Goal: Task Accomplishment & Management: Complete application form

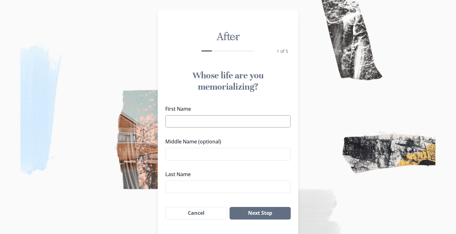
click at [233, 125] on input "First Name" at bounding box center [228, 121] width 126 height 13
click at [230, 207] on button "Next Step" at bounding box center [260, 213] width 61 height 13
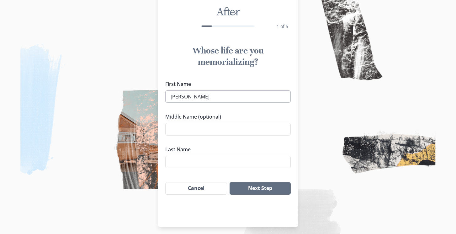
scroll to position [28, 0]
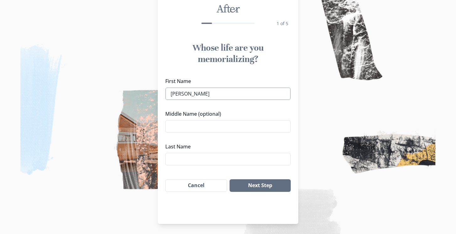
click at [212, 95] on input "[PERSON_NAME]" at bounding box center [228, 93] width 126 height 13
type input "[PERSON_NAME] [PERSON_NAME]"
click at [183, 164] on input "Last Name" at bounding box center [228, 159] width 126 height 13
type input "SMILEY"
click at [244, 186] on button "Next Step" at bounding box center [260, 185] width 61 height 13
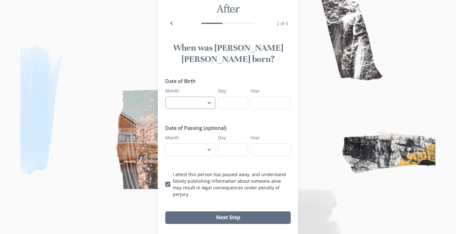
click at [199, 96] on select "January February March April May June July August September October November De…" at bounding box center [190, 102] width 50 height 13
select select "9"
click at [165, 96] on select "January February March April May June July August September October November De…" at bounding box center [190, 102] width 50 height 13
click at [231, 96] on input "Day" at bounding box center [233, 102] width 30 height 13
type input "3"
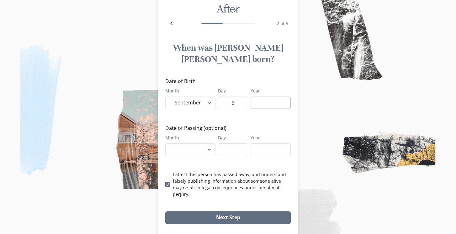
click at [261, 96] on input "Year" at bounding box center [271, 102] width 40 height 13
type input "1938"
click at [192, 143] on select "January February March April May June July August September October November De…" at bounding box center [190, 149] width 50 height 13
select select "9"
click at [165, 143] on select "January February March April May June July August September October November De…" at bounding box center [190, 149] width 50 height 13
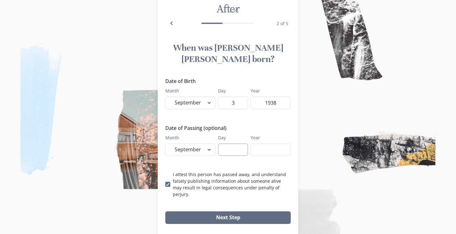
click at [231, 143] on input "Day" at bounding box center [233, 149] width 30 height 13
type input "25"
click at [262, 143] on input "Year" at bounding box center [271, 149] width 40 height 13
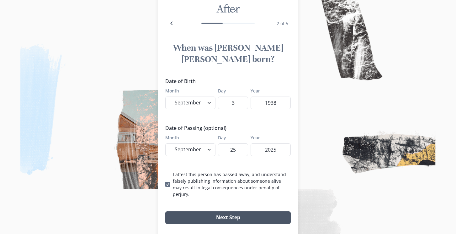
type input "2025"
click at [223, 211] on button "Next Step" at bounding box center [228, 217] width 126 height 13
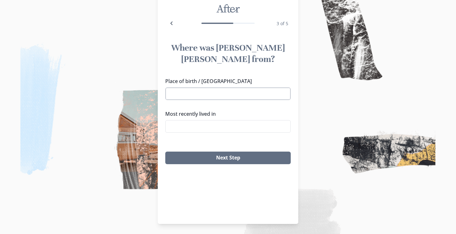
click at [206, 87] on input "Place of birth / [GEOGRAPHIC_DATA]" at bounding box center [228, 93] width 126 height 13
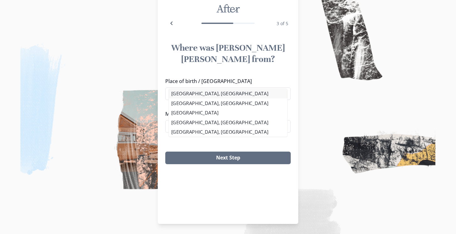
click at [175, 95] on li "[GEOGRAPHIC_DATA], [GEOGRAPHIC_DATA]" at bounding box center [228, 93] width 119 height 9
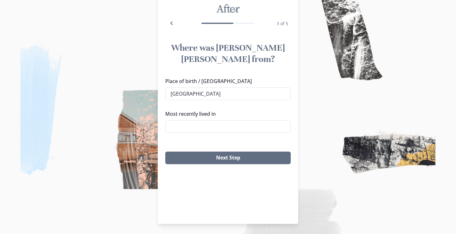
type input "[GEOGRAPHIC_DATA], [GEOGRAPHIC_DATA]"
click at [181, 120] on input "Most recently lived in" at bounding box center [228, 126] width 126 height 13
click at [173, 125] on li "[GEOGRAPHIC_DATA], [GEOGRAPHIC_DATA]" at bounding box center [228, 125] width 119 height 9
type input "[GEOGRAPHIC_DATA], [GEOGRAPHIC_DATA]"
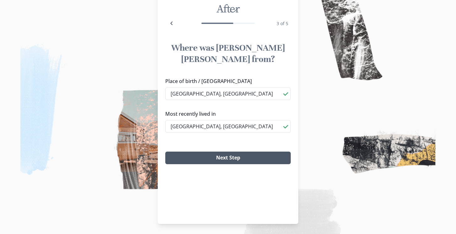
click at [211, 151] on button "Next Step" at bounding box center [228, 157] width 126 height 13
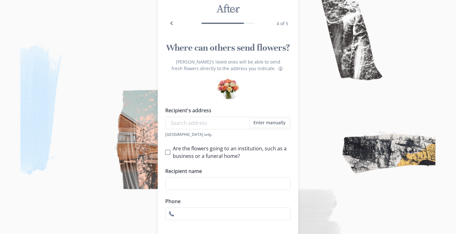
click at [167, 152] on span at bounding box center [167, 151] width 5 height 5
click at [165, 152] on input "Are the flowers going to an institution, such as a business or a funeral home?" at bounding box center [165, 152] width 0 height 0
checkbox input "true"
click at [185, 178] on input "Institution name" at bounding box center [232, 178] width 118 height 13
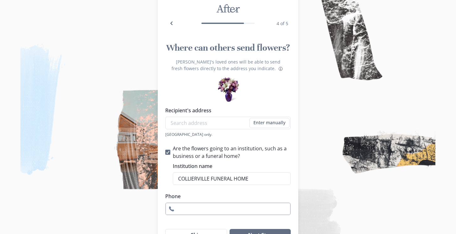
type input "COLLIERVILLE FUNERAL HOME"
click at [187, 208] on input "Phone" at bounding box center [228, 208] width 126 height 13
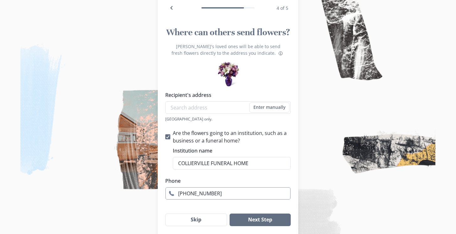
scroll to position [65, 0]
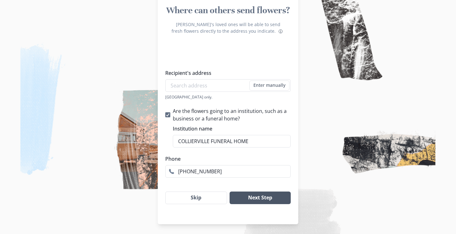
type input "[PHONE_NUMBER]"
click at [256, 197] on button "Next Step" at bounding box center [260, 197] width 61 height 13
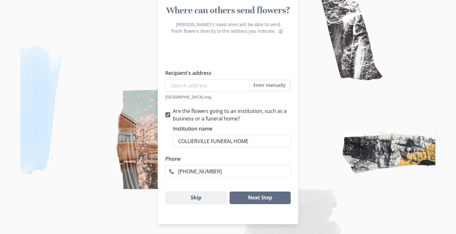
click at [197, 198] on button "Skip" at bounding box center [196, 197] width 62 height 13
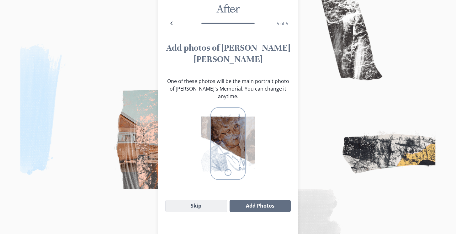
click at [196, 199] on button "Skip" at bounding box center [196, 205] width 62 height 13
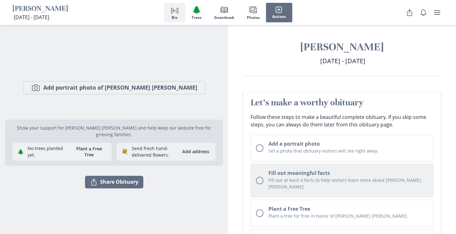
click at [259, 176] on div "Unchecked circle" at bounding box center [260, 180] width 8 height 8
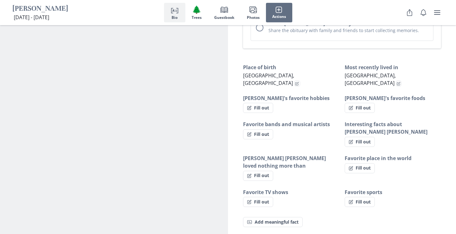
scroll to position [388, 0]
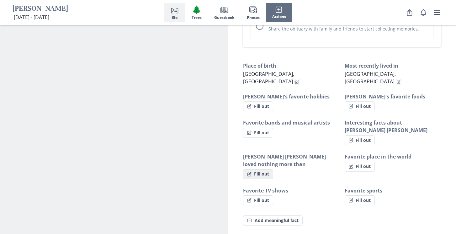
click at [264, 169] on button "Fill out" at bounding box center [258, 174] width 30 height 10
select select "[PERSON_NAME] [PERSON_NAME] loved nothing more than"
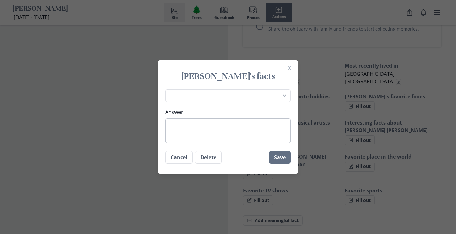
click at [204, 130] on textarea "Answer" at bounding box center [228, 130] width 126 height 25
type textarea "A"
type textarea "x"
type textarea "AP"
type textarea "x"
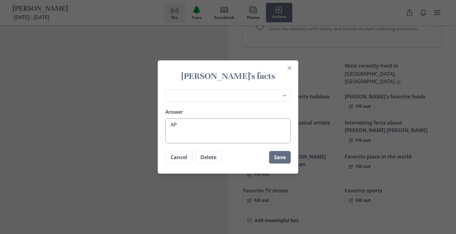
type textarea "APE"
type textarea "x"
type textarea "APEN"
type textarea "x"
type textarea "APEND"
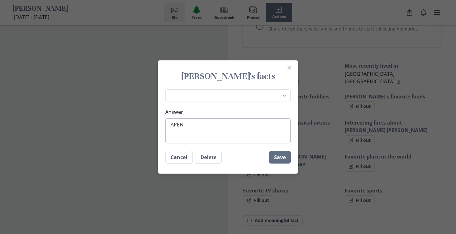
type textarea "x"
type textarea "APENDI"
type textarea "x"
type textarea "APENDIN"
type textarea "x"
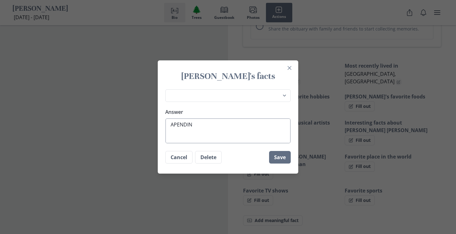
type textarea "APENDING"
type textarea "x"
type textarea "APENDING"
type textarea "x"
type textarea "APENDING T"
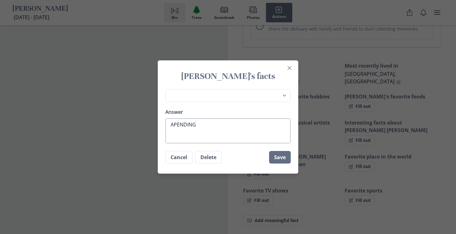
type textarea "x"
type textarea "APENDING TI"
type textarea "x"
type textarea "APENDING T"
type textarea "x"
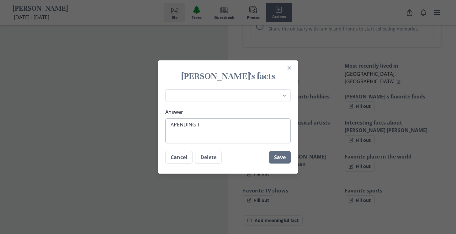
type textarea "APENDING"
type textarea "x"
type textarea "APENDING"
type textarea "x"
type textarea "APENDIN"
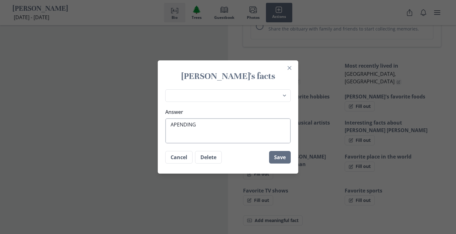
type textarea "x"
type textarea "APENDI"
type textarea "x"
type textarea "APEND"
type textarea "x"
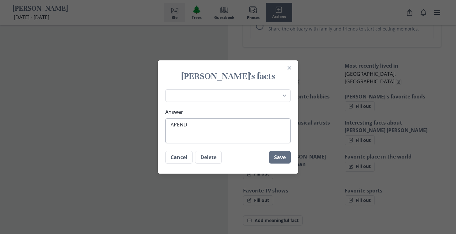
type textarea "APEN"
type textarea "x"
type textarea "APE"
type textarea "x"
type textarea "AP"
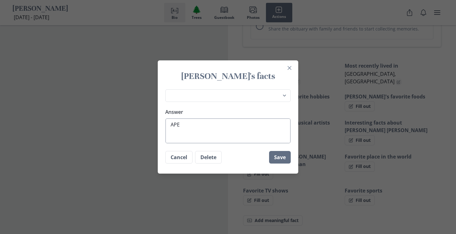
type textarea "x"
type textarea "A"
type textarea "x"
type textarea "S"
type textarea "x"
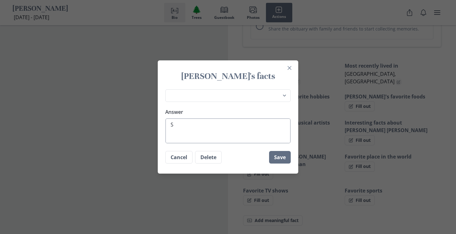
type textarea "SP"
type textarea "x"
type textarea "SPE"
type textarea "x"
type textarea "SPEN"
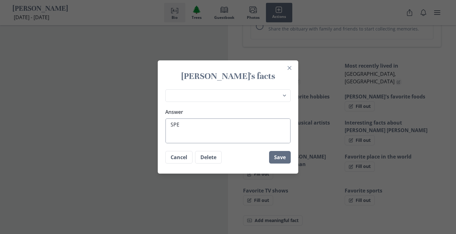
type textarea "x"
type textarea "SPEND"
type textarea "x"
type textarea "SPENDI"
type textarea "x"
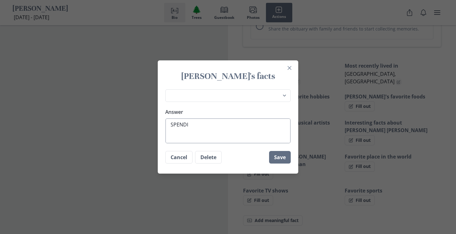
type textarea "SPENDIN"
type textarea "x"
type textarea "SPENDING"
type textarea "x"
type textarea "SPENDING"
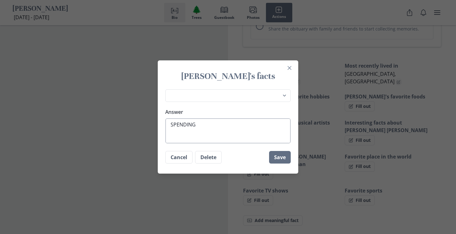
type textarea "x"
type textarea "SPENDING T"
type textarea "x"
type textarea "SPENDING TI"
type textarea "x"
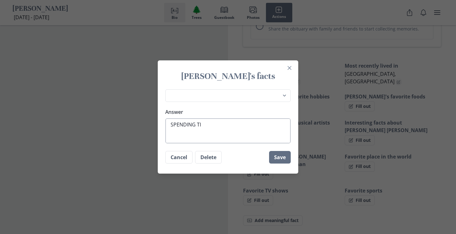
type textarea "SPENDING [PERSON_NAME]"
type textarea "x"
type textarea "SPENDING TIME"
type textarea "x"
type textarea "SPENDING TIME"
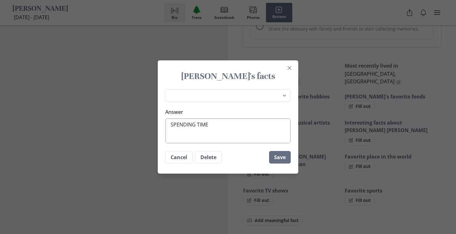
type textarea "x"
type textarea "SPENDING TIME W"
type textarea "x"
type textarea "SPENDING TIME WI"
type textarea "x"
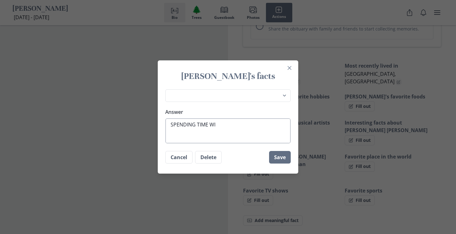
type textarea "SPENDING TIME WIT"
type textarea "x"
type textarea "SPENDING TIME WITH"
type textarea "x"
type textarea "SPENDING TIME WITH"
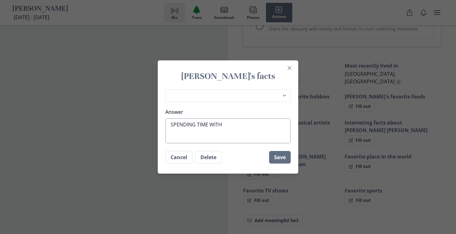
type textarea "x"
type textarea "SPENDING TIME WITH H"
type textarea "x"
type textarea "SPENDING TIME WITH HE"
type textarea "x"
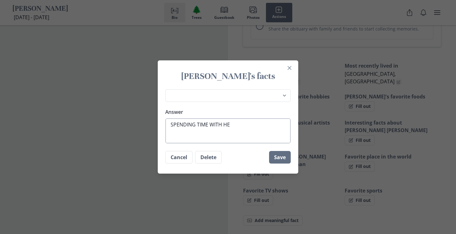
type textarea "SPENDING TIME WITH HER"
type textarea "x"
type textarea "SPENDING TIME WITH HER"
type textarea "x"
type textarea "SPENDING TIME WITH HER F"
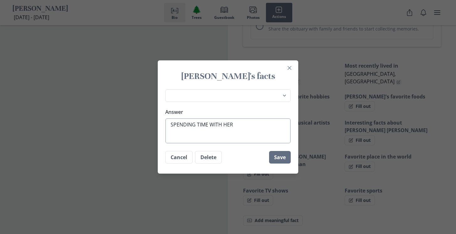
type textarea "x"
type textarea "SPENDING TIME WITH HER FA"
type textarea "x"
type textarea "SPENDING TIME WITH HER FAM"
type textarea "x"
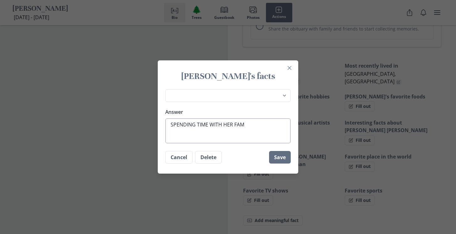
type textarea "SPENDING TIME WITH HER FAMI"
type textarea "x"
type textarea "SPENDING TIME WITH HER FAMIL"
type textarea "x"
type textarea "SPENDING TIME WITH HER FAMILY"
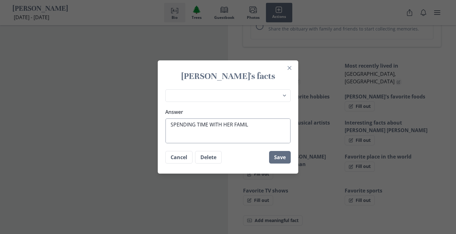
type textarea "x"
type textarea "SPENDING TIME WITH HER FAMILY"
type textarea "x"
type textarea "SPENDING TIME WITH HER FAMILY A"
type textarea "x"
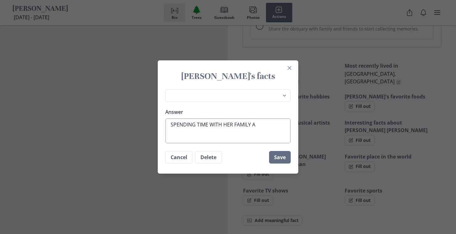
type textarea "SPENDING TIME WITH HER FAMILY AN"
type textarea "x"
type textarea "SPENDING TIME WITH HER FAMILY AND"
type textarea "x"
type textarea "SPENDING TIME WITH HER FAMILY AND"
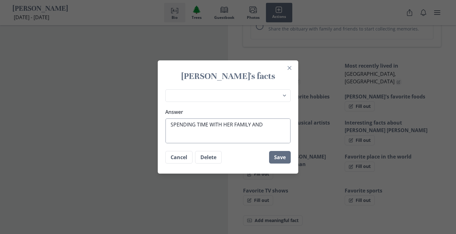
type textarea "x"
type textarea "SPENDING TIME WITH HER FAMILY AND F"
type textarea "x"
type textarea "SPENDING TIME WITH HER FAMILY AND FI"
type textarea "x"
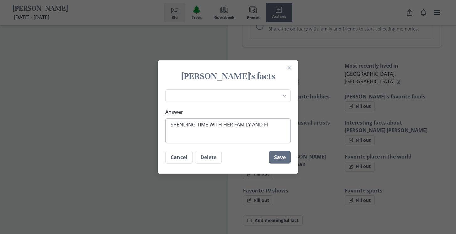
type textarea "SPENDING TIME WITH HER FAMILY AND FI="
type textarea "x"
type textarea "SPENDING TIME WITH HER FAMILY AND FI"
type textarea "x"
type textarea "SPENDING TIME WITH HER FAMILY AND F"
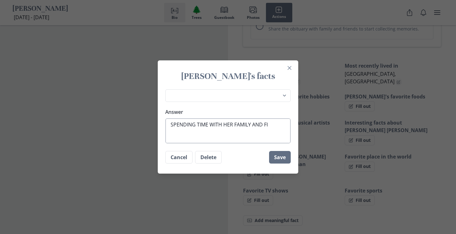
type textarea "x"
type textarea "SPENDING TIME WITH HER FAMILY AND FR"
type textarea "x"
type textarea "SPENDING TIME WITH HER FAMILY AND FRI"
type textarea "x"
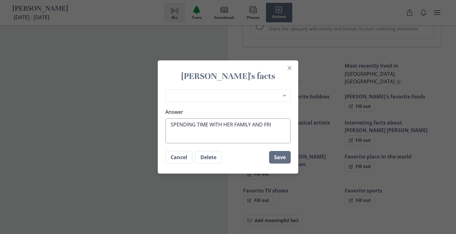
type textarea "SPENDING TIME WITH HER FAMILY AND FRIE"
type textarea "x"
type textarea "SPENDING TIME WITH HER FAMILY AND FRIEN"
type textarea "x"
type textarea "SPENDING TIME WITH HER FAMILY AND FRIEND"
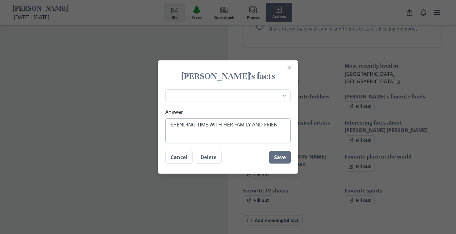
type textarea "x"
type textarea "SPENDING TIME WITH HER FAMILY AND FRIENDS"
type textarea "x"
type textarea "SPENDING TIME WITH HER FAMILY AND FRIENDS"
click at [276, 158] on button "Save" at bounding box center [280, 157] width 22 height 13
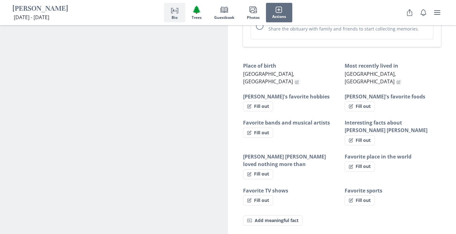
type textarea "x"
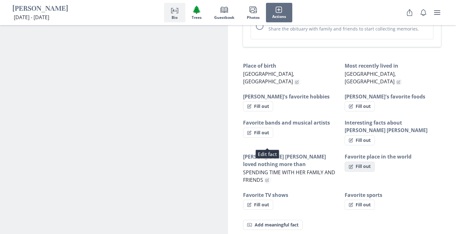
click at [362, 161] on button "Fill out" at bounding box center [360, 166] width 30 height 10
select select "Favorite place in the world"
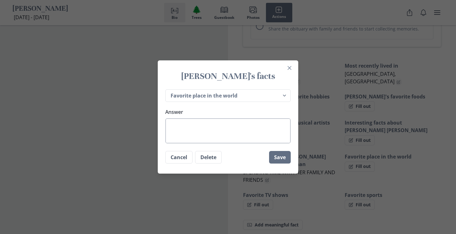
click at [245, 137] on textarea "Answer" at bounding box center [228, 130] width 126 height 25
type textarea "x"
type textarea "H"
type textarea "x"
type textarea "HO"
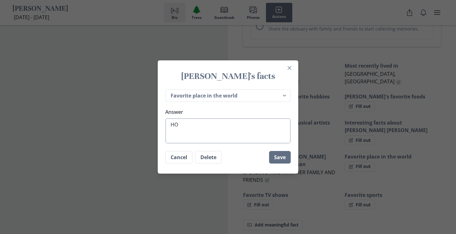
type textarea "x"
type textarea "HOM"
type textarea "x"
type textarea "HOME"
click at [282, 156] on button "Save" at bounding box center [280, 157] width 22 height 13
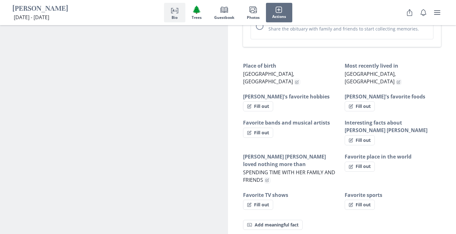
type textarea "x"
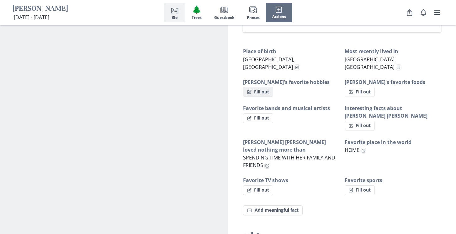
click at [264, 87] on button "Fill out" at bounding box center [258, 92] width 30 height 10
select select "[PERSON_NAME]'s favorite hobbies"
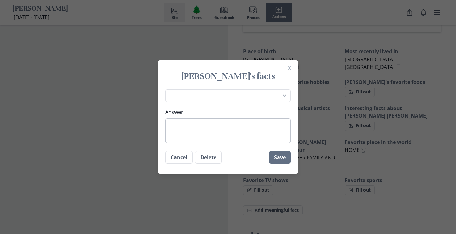
click at [214, 122] on textarea "Answer" at bounding box center [228, 130] width 126 height 25
type textarea "x"
type textarea "M"
type textarea "x"
type textarea "MA"
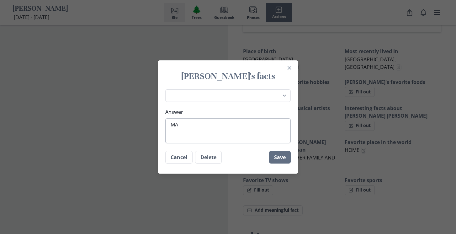
type textarea "x"
type textarea "MAR"
type textarea "x"
type textarea "[PERSON_NAME]"
type textarea "x"
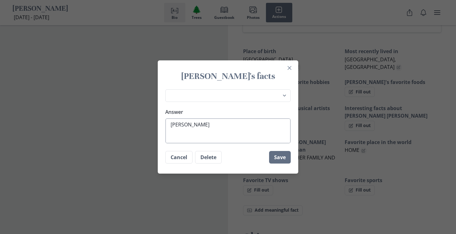
type textarea "[PERSON_NAME]"
type textarea "x"
type textarea "[PERSON_NAME]"
type textarea "x"
type textarea "[PERSON_NAME] AN"
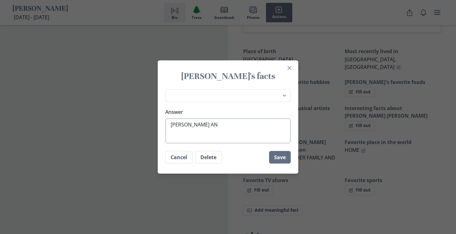
type textarea "x"
type textarea "[PERSON_NAME] [PERSON_NAME]"
type textarea "x"
type textarea "[PERSON_NAME] [PERSON_NAME]"
type textarea "x"
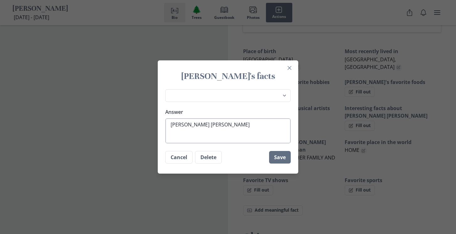
type textarea "[PERSON_NAME] [PERSON_NAME] K"
type textarea "x"
type textarea "[PERSON_NAME] [PERSON_NAME]"
type textarea "x"
type textarea "[PERSON_NAME] [PERSON_NAME] L"
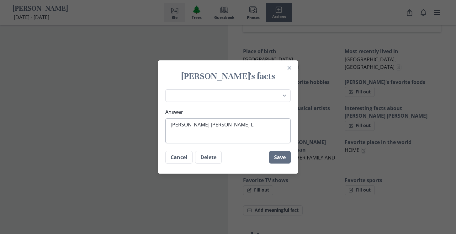
type textarea "x"
type textarea "[PERSON_NAME]"
type textarea "x"
type textarea "[PERSON_NAME] [PERSON_NAME] LOV"
type textarea "x"
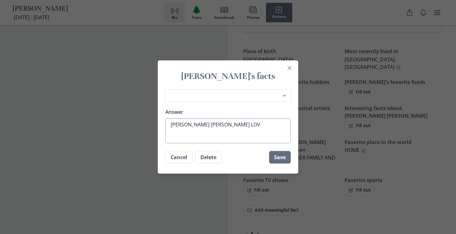
type textarea "[PERSON_NAME] [PERSON_NAME] LOVE"
type textarea "x"
type textarea "[PERSON_NAME] [PERSON_NAME] LOVED"
type textarea "x"
type textarea "[PERSON_NAME] [PERSON_NAME] LOVED"
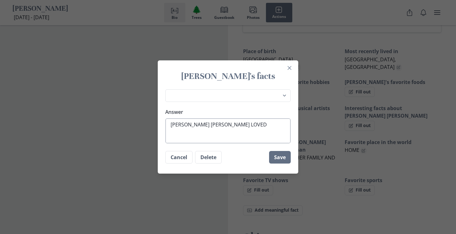
type textarea "x"
type textarea "[PERSON_NAME] [PERSON_NAME] LOVED T"
type textarea "x"
type textarea "[PERSON_NAME] [PERSON_NAME] LOVED TO"
type textarea "x"
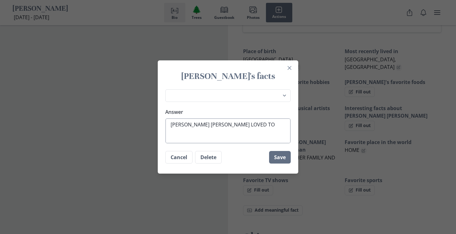
type textarea "[PERSON_NAME] [PERSON_NAME] LOVED TO"
click at [278, 156] on button "Save" at bounding box center [280, 157] width 22 height 13
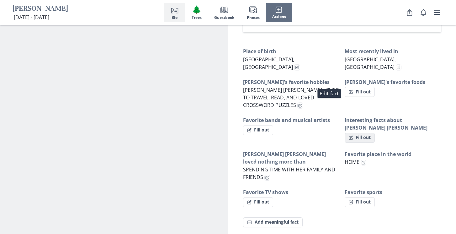
click at [361, 132] on button "Fill out" at bounding box center [360, 137] width 30 height 10
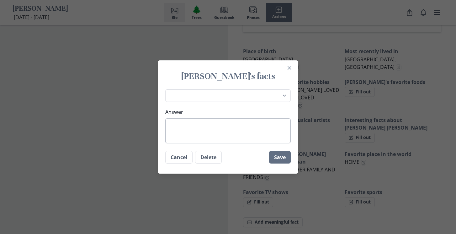
click at [210, 130] on textarea "Answer" at bounding box center [228, 130] width 126 height 25
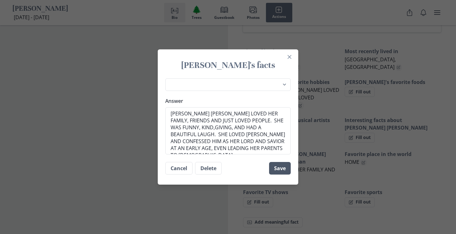
click at [281, 168] on button "Save" at bounding box center [280, 168] width 22 height 13
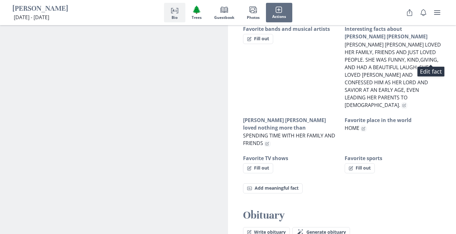
scroll to position [483, 0]
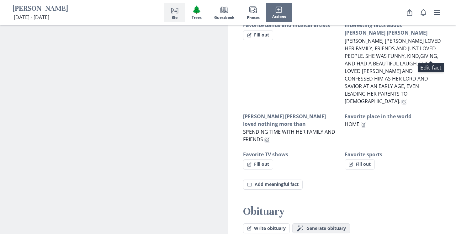
click at [309, 225] on span "Generate obituary" at bounding box center [327, 227] width 40 height 5
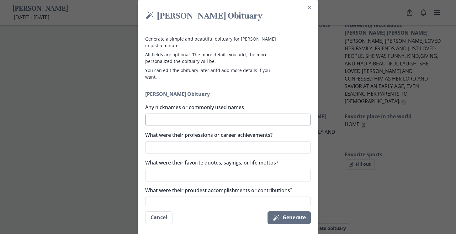
click at [195, 118] on textarea "Any nicknames or commonly used names" at bounding box center [228, 119] width 166 height 13
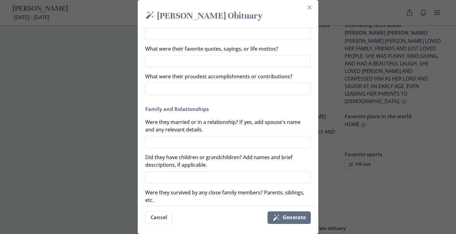
scroll to position [114, 0]
click at [166, 140] on textarea "Were they married or in a relationship? If yes, add spouse's name and any relev…" at bounding box center [228, 141] width 166 height 13
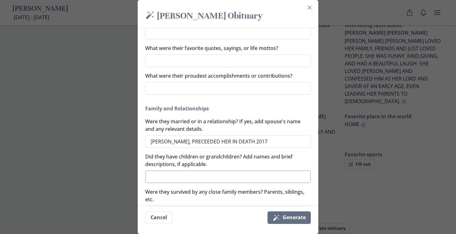
click at [156, 177] on textarea "Did they have children or grandchildren? Add names and brief descriptions, if a…" at bounding box center [228, 176] width 166 height 13
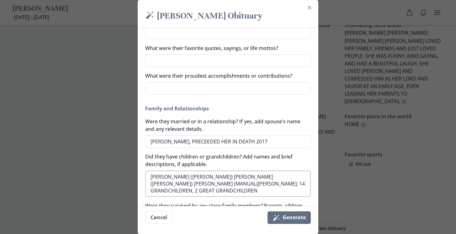
click at [203, 184] on textarea "[PERSON_NAME] ([PERSON_NAME]) [PERSON_NAME] ([PERSON_NAME]) [PERSON_NAME] (MANU…" at bounding box center [228, 183] width 166 height 26
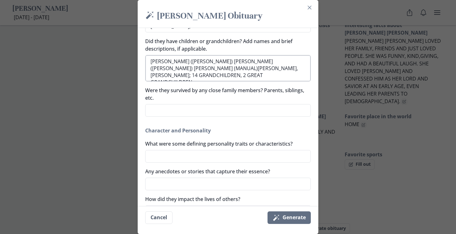
scroll to position [230, 0]
click at [162, 156] on textarea "What were some defining personality traits or characteristics?" at bounding box center [228, 155] width 166 height 13
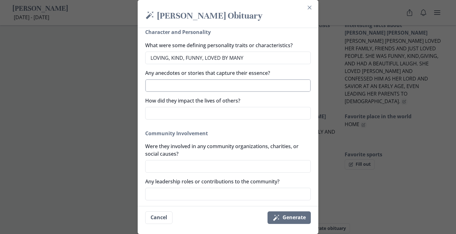
scroll to position [328, 0]
click at [164, 112] on textarea "How did they impact the lives of others?" at bounding box center [228, 112] width 166 height 13
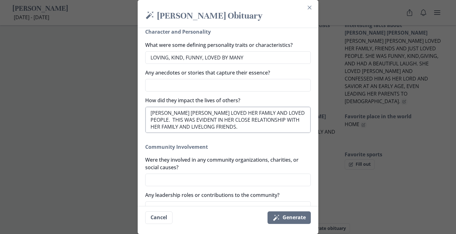
click at [240, 120] on textarea "[PERSON_NAME] [PERSON_NAME] LOVED HER FAMILY AND LOVED PEOPLE. THIS WAS EVIDENT…" at bounding box center [228, 119] width 166 height 26
click at [210, 126] on textarea "[PERSON_NAME] [PERSON_NAME] LOVED HER FAMILY AND LOVED PEOPLE. THIS WAS EVIDENT…" at bounding box center [228, 119] width 166 height 26
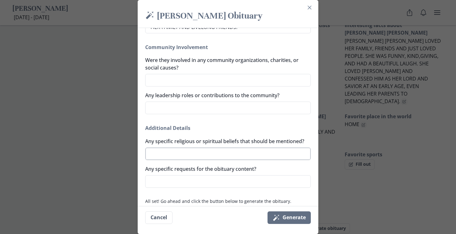
scroll to position [439, 0]
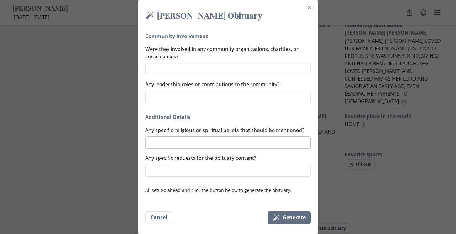
click at [164, 143] on textarea "Any specific religious or spiritual beliefs that should be mentioned?" at bounding box center [228, 142] width 166 height 13
click at [166, 176] on textarea "Any specific requests for the obituary content?" at bounding box center [228, 170] width 166 height 13
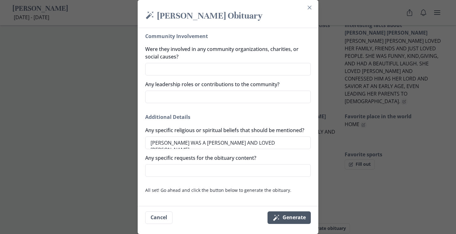
click at [290, 220] on button "Magic wand Generate" at bounding box center [289, 217] width 43 height 13
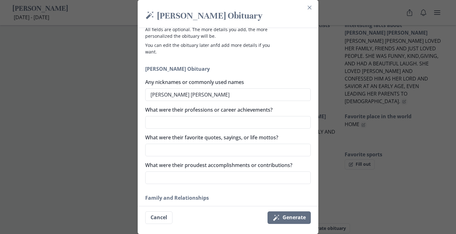
scroll to position [0, 0]
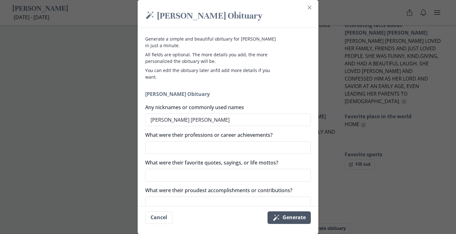
click at [286, 216] on button "Magic wand Generate" at bounding box center [289, 217] width 43 height 13
click at [310, 8] on icon "Close" at bounding box center [310, 8] width 4 height 4
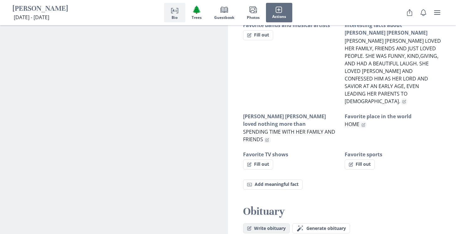
click at [267, 223] on button "Write obituary" at bounding box center [266, 228] width 47 height 10
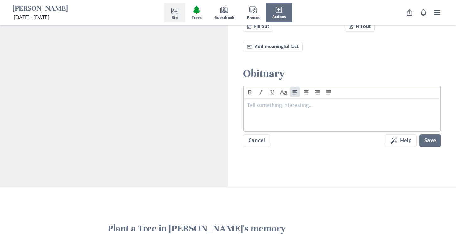
scroll to position [625, 0]
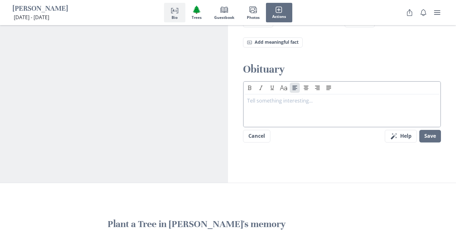
click at [261, 97] on p at bounding box center [342, 101] width 190 height 8
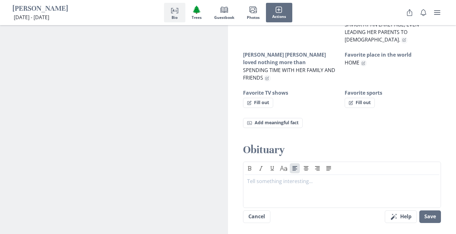
scroll to position [545, 0]
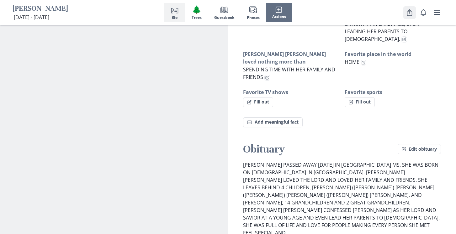
click at [410, 13] on icon "Share Obituary" at bounding box center [410, 12] width 5 height 6
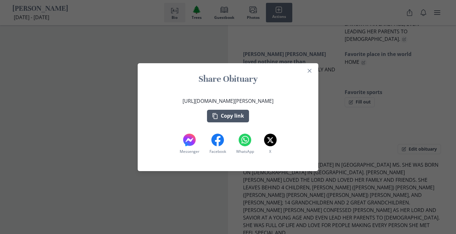
click at [228, 119] on button "Copy link" at bounding box center [228, 116] width 42 height 13
click at [310, 71] on icon "Close" at bounding box center [310, 71] width 4 height 4
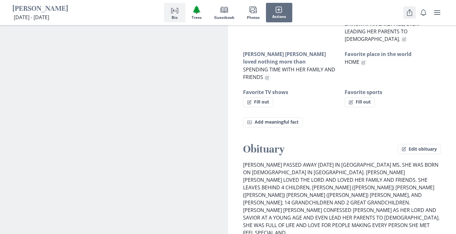
click at [409, 14] on icon "Share" at bounding box center [410, 13] width 8 height 8
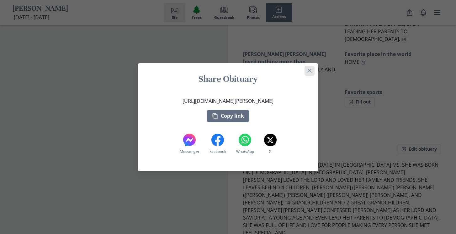
click at [310, 72] on icon "Close" at bounding box center [310, 71] width 4 height 4
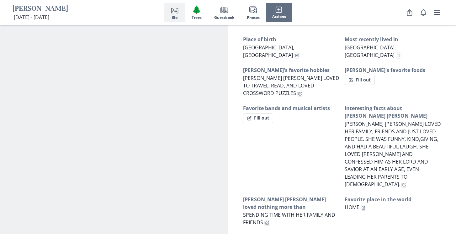
scroll to position [387, 0]
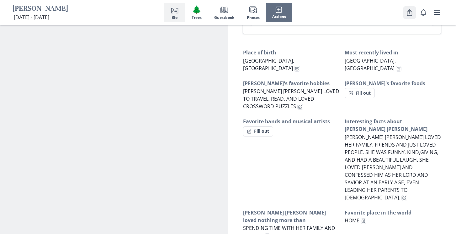
click at [409, 13] on icon "Share" at bounding box center [410, 13] width 8 height 8
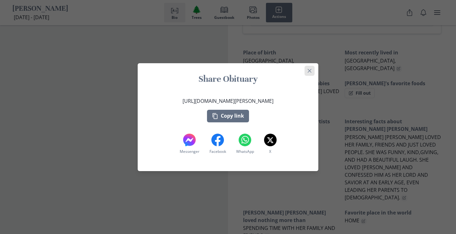
click at [310, 70] on icon "Close" at bounding box center [310, 71] width 4 height 4
